Goal: Information Seeking & Learning: Learn about a topic

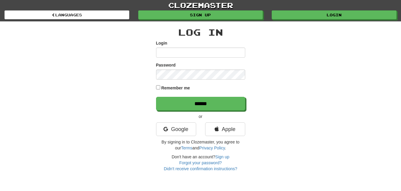
click at [161, 53] on input "Login" at bounding box center [200, 53] width 89 height 10
type input "*********"
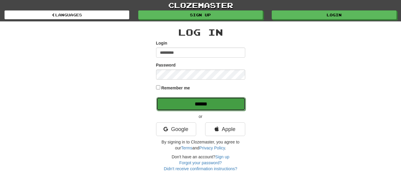
click at [226, 104] on input "******" at bounding box center [201, 104] width 89 height 14
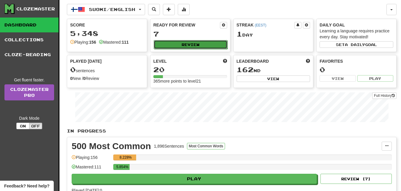
click at [213, 43] on button "Review" at bounding box center [191, 44] width 74 height 9
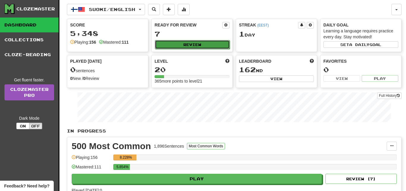
select select "**"
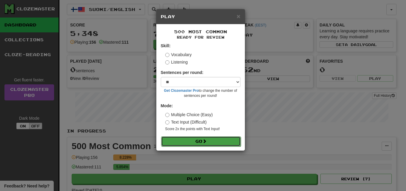
click at [226, 139] on button "Go" at bounding box center [201, 142] width 80 height 10
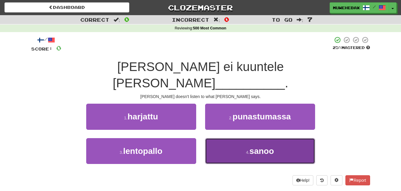
click at [227, 138] on button "4 . sanoo" at bounding box center [260, 151] width 110 height 26
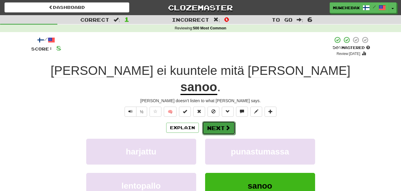
click at [217, 121] on button "Next" at bounding box center [218, 128] width 33 height 14
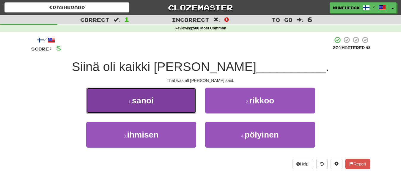
click at [180, 100] on button "1 . sanoi" at bounding box center [141, 101] width 110 height 26
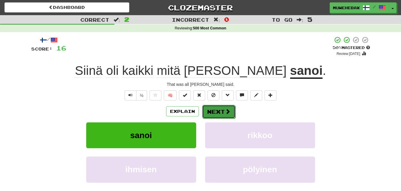
click at [217, 107] on button "Next" at bounding box center [218, 112] width 33 height 14
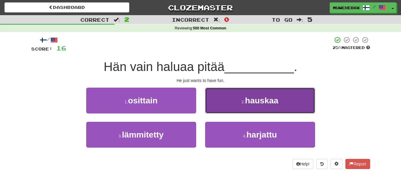
click at [223, 105] on button "2 . hauskaa" at bounding box center [260, 101] width 110 height 26
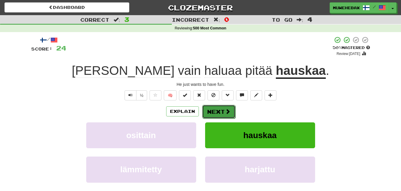
click at [216, 107] on button "Next" at bounding box center [218, 112] width 33 height 14
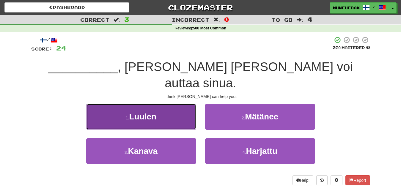
click at [182, 104] on button "1 . Luulen" at bounding box center [141, 117] width 110 height 26
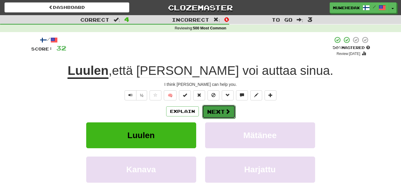
click at [217, 107] on button "Next" at bounding box center [218, 112] width 33 height 14
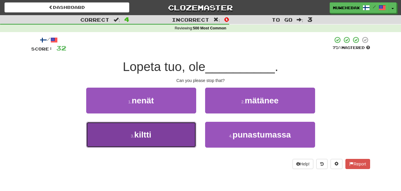
click at [183, 135] on button "3 . kiltti" at bounding box center [141, 135] width 110 height 26
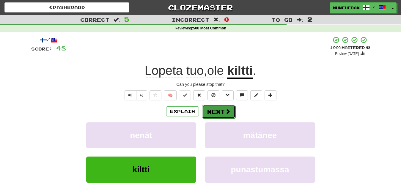
click at [216, 107] on button "Next" at bounding box center [218, 112] width 33 height 14
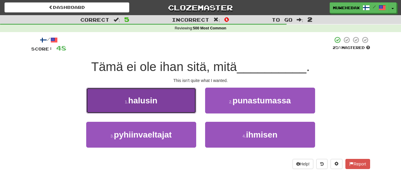
click at [185, 102] on button "1 . halusin" at bounding box center [141, 101] width 110 height 26
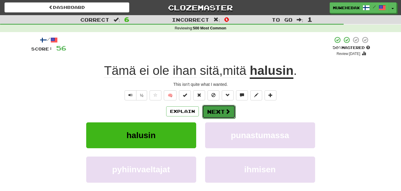
click at [218, 107] on button "Next" at bounding box center [218, 112] width 33 height 14
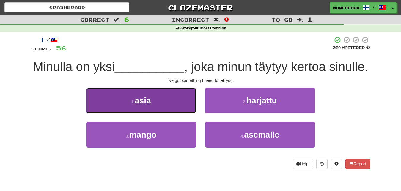
click at [177, 99] on button "1 . asia" at bounding box center [141, 101] width 110 height 26
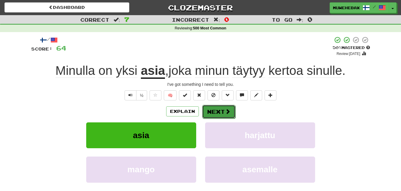
click at [216, 107] on button "Next" at bounding box center [218, 112] width 33 height 14
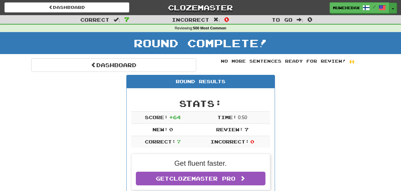
click at [393, 9] on span "button" at bounding box center [393, 8] width 2 height 1
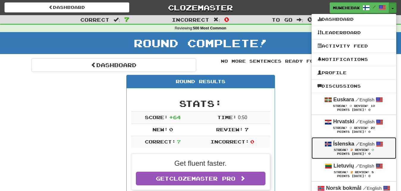
click at [343, 146] on strong "Íslenska" at bounding box center [344, 144] width 21 height 6
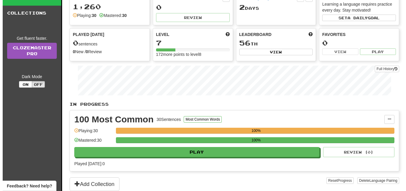
scroll to position [30, 0]
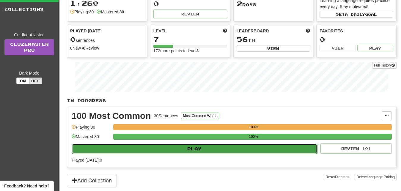
click at [282, 147] on button "Play" at bounding box center [194, 149] width 245 height 10
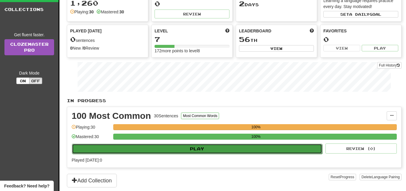
select select "**"
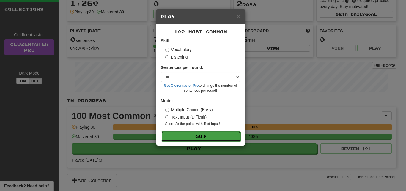
click at [222, 136] on button "Go" at bounding box center [201, 137] width 80 height 10
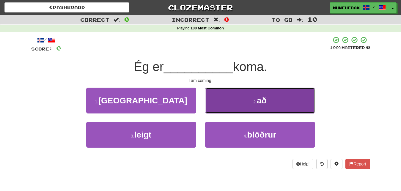
click at [229, 100] on button "2 . að" at bounding box center [260, 101] width 110 height 26
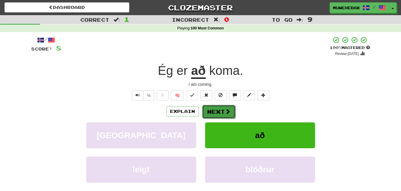
click at [217, 106] on button "Next" at bounding box center [218, 112] width 33 height 14
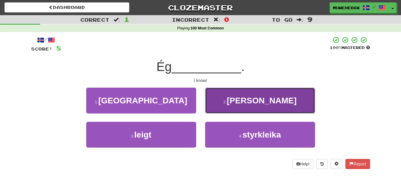
click at [229, 104] on button "2 . veit" at bounding box center [260, 101] width 110 height 26
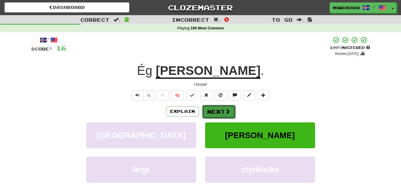
click at [217, 107] on button "Next" at bounding box center [218, 112] width 33 height 14
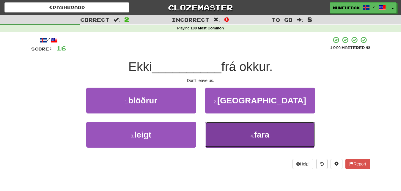
click at [229, 137] on button "4 . fara" at bounding box center [260, 135] width 110 height 26
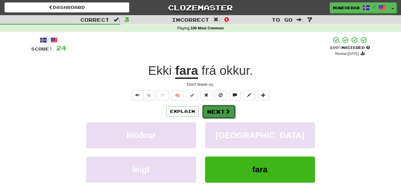
click at [216, 107] on button "Next" at bounding box center [218, 112] width 33 height 14
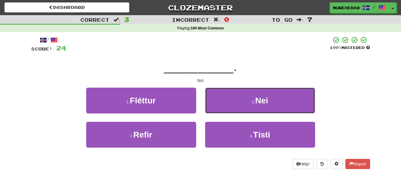
click at [216, 107] on button "2 . Nei" at bounding box center [260, 101] width 110 height 26
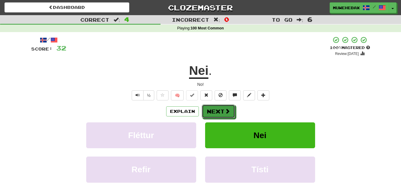
click at [216, 107] on button "Next" at bounding box center [218, 112] width 33 height 14
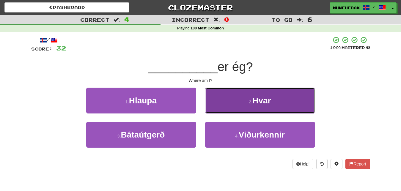
click at [227, 106] on button "2 . Hvar" at bounding box center [260, 101] width 110 height 26
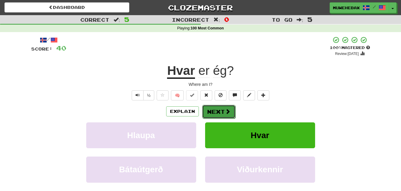
click at [217, 106] on button "Next" at bounding box center [218, 112] width 33 height 14
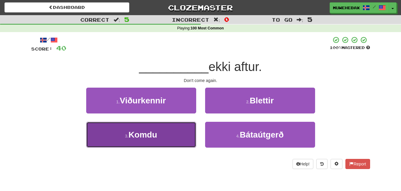
click at [182, 136] on button "3 . Komdu" at bounding box center [141, 135] width 110 height 26
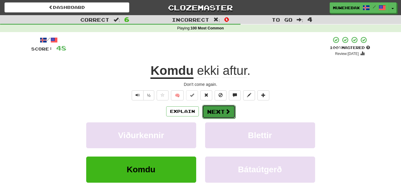
click at [216, 107] on button "Next" at bounding box center [218, 112] width 33 height 14
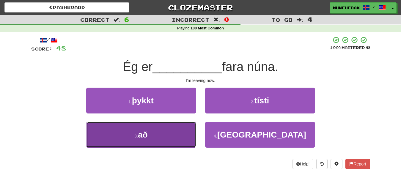
click at [187, 134] on button "3 . að" at bounding box center [141, 135] width 110 height 26
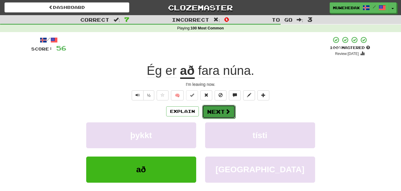
click at [217, 106] on button "Next" at bounding box center [218, 112] width 33 height 14
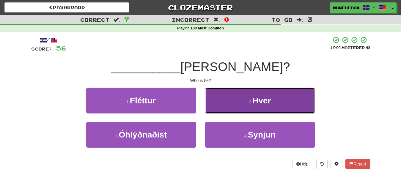
click at [221, 104] on button "2 . Hver" at bounding box center [260, 101] width 110 height 26
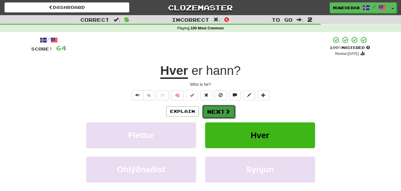
click at [217, 107] on button "Next" at bounding box center [218, 112] width 33 height 14
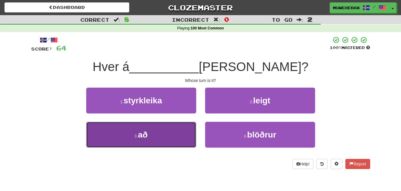
click at [174, 135] on button "3 . að" at bounding box center [141, 135] width 110 height 26
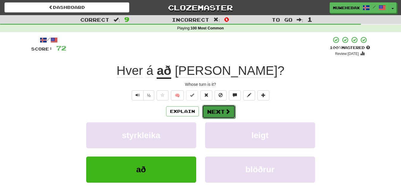
click at [217, 107] on button "Next" at bounding box center [218, 112] width 33 height 14
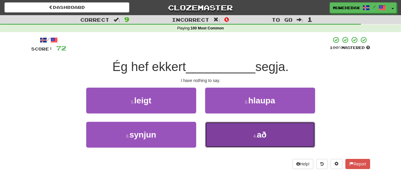
click at [228, 136] on button "4 . að" at bounding box center [260, 135] width 110 height 26
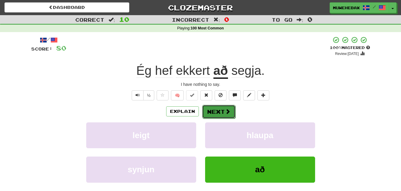
click at [217, 107] on button "Next" at bounding box center [218, 112] width 33 height 14
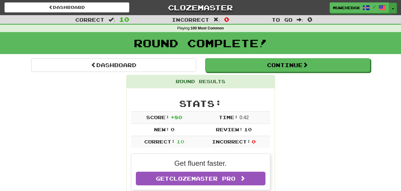
click at [394, 7] on button "Toggle Dropdown" at bounding box center [393, 8] width 8 height 11
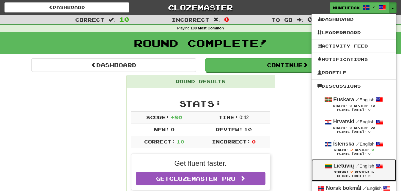
click at [341, 167] on strong "Lietuvių" at bounding box center [344, 166] width 21 height 6
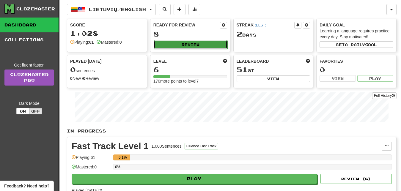
click at [214, 46] on button "Review" at bounding box center [191, 44] width 74 height 9
select select "**"
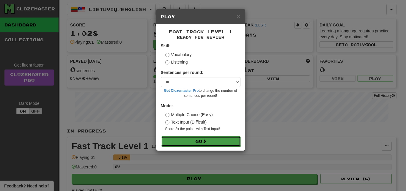
click at [224, 142] on button "Go" at bounding box center [201, 142] width 80 height 10
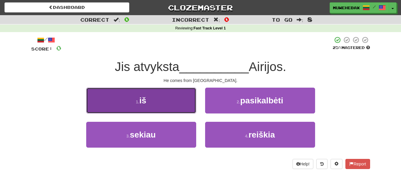
click at [179, 101] on button "1 . iš" at bounding box center [141, 101] width 110 height 26
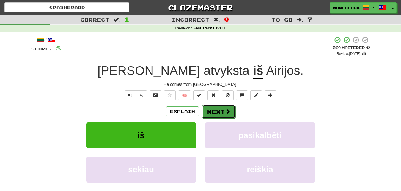
click at [217, 107] on button "Next" at bounding box center [218, 112] width 33 height 14
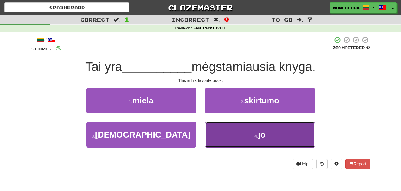
click at [223, 133] on button "4 . [PERSON_NAME]" at bounding box center [260, 135] width 110 height 26
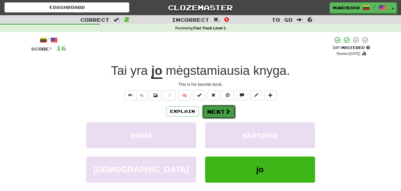
click at [217, 108] on button "Next" at bounding box center [218, 112] width 33 height 14
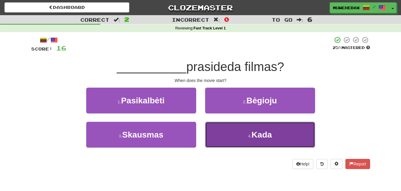
click at [224, 133] on button "4 . Kada" at bounding box center [260, 135] width 110 height 26
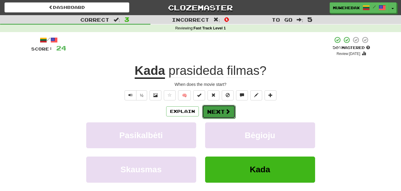
click at [217, 107] on button "Next" at bounding box center [218, 112] width 33 height 14
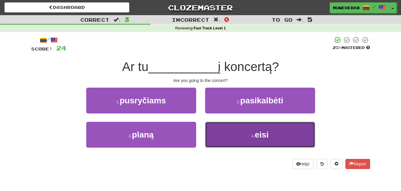
click at [227, 132] on button "4 . eisi" at bounding box center [260, 135] width 110 height 26
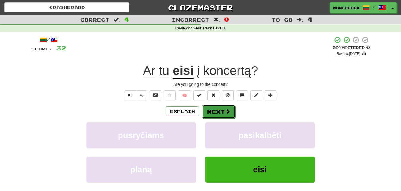
click at [217, 107] on button "Next" at bounding box center [218, 112] width 33 height 14
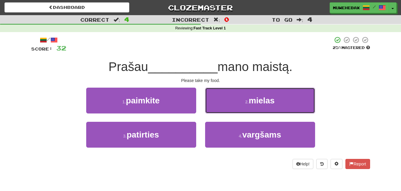
click at [217, 107] on button "2 . mielas" at bounding box center [260, 101] width 110 height 26
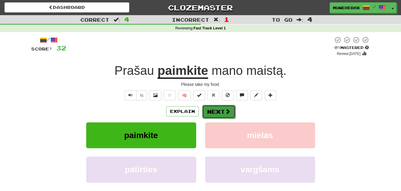
click at [216, 107] on button "Next" at bounding box center [218, 112] width 33 height 14
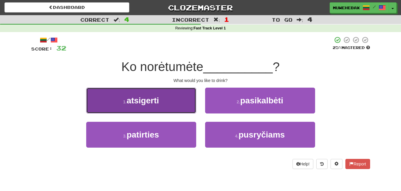
click at [186, 106] on button "1 . atsigerti" at bounding box center [141, 101] width 110 height 26
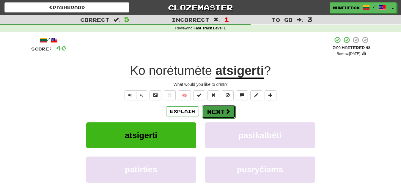
click at [218, 106] on button "Next" at bounding box center [218, 112] width 33 height 14
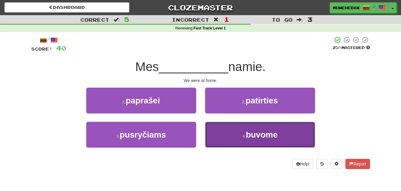
click at [223, 136] on button "4 . buvome" at bounding box center [260, 135] width 110 height 26
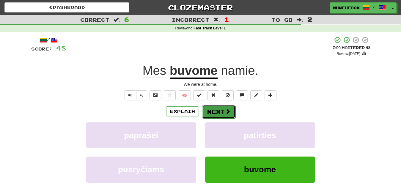
click at [217, 107] on button "Next" at bounding box center [218, 112] width 33 height 14
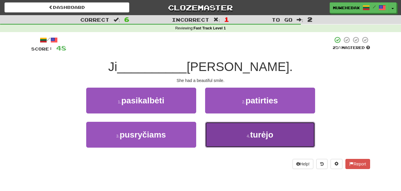
click at [229, 136] on button "4 . turėjo" at bounding box center [260, 135] width 110 height 26
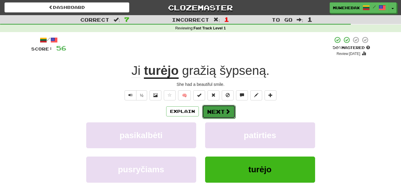
click at [216, 107] on button "Next" at bounding box center [218, 112] width 33 height 14
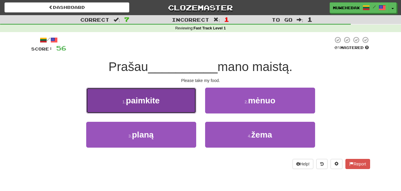
click at [187, 104] on button "1 . paimkite" at bounding box center [141, 101] width 110 height 26
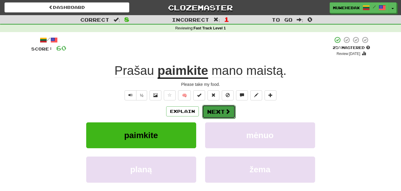
click at [217, 107] on button "Next" at bounding box center [218, 112] width 33 height 14
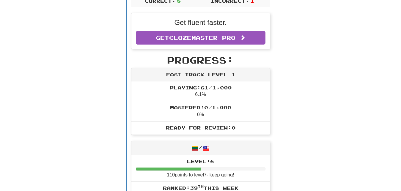
scroll to position [152, 0]
